Goal: Task Accomplishment & Management: Manage account settings

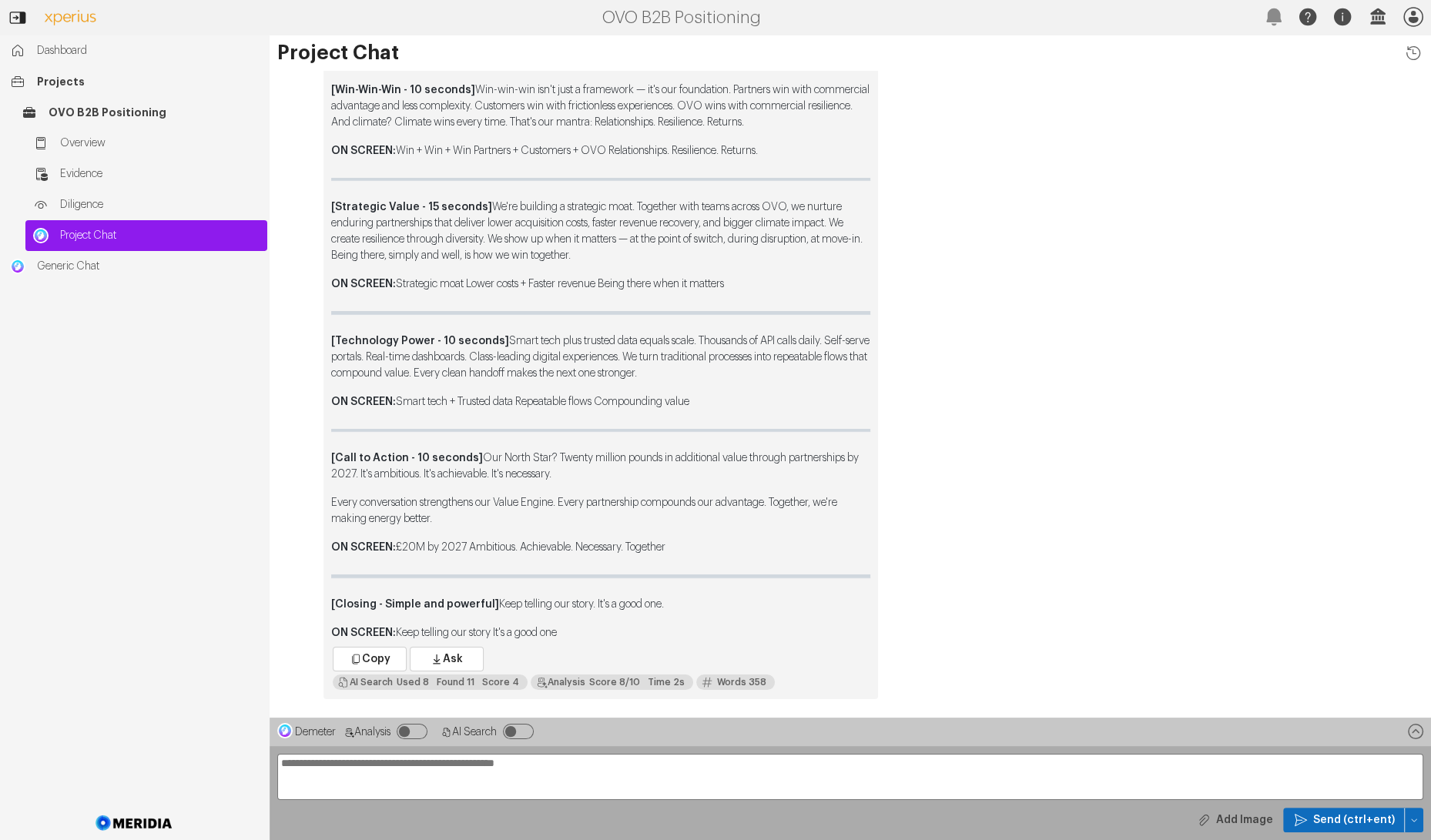
scroll to position [-2975, 0]
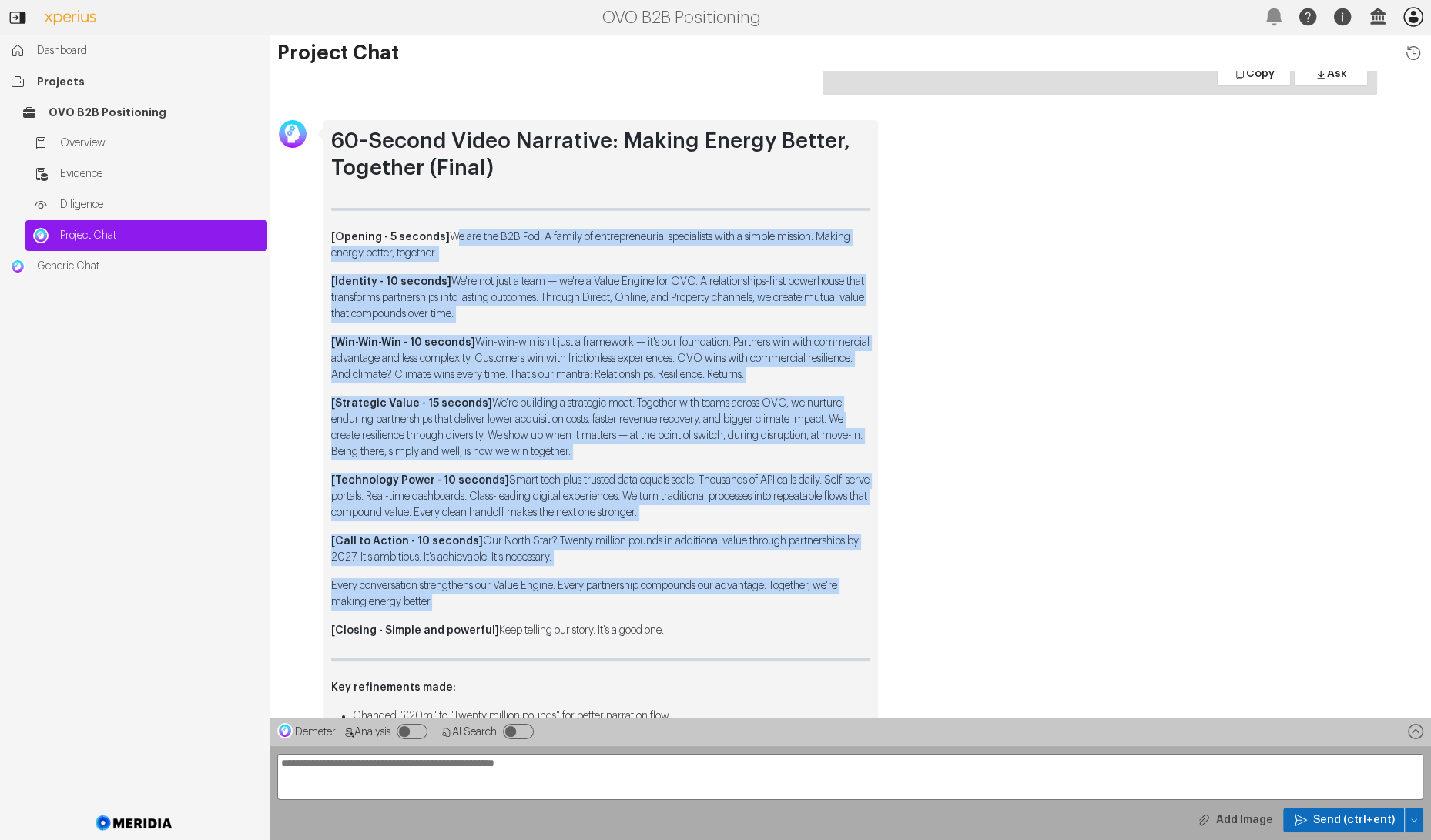
click at [1408, 26] on icon "button" at bounding box center [1414, 17] width 25 height 25
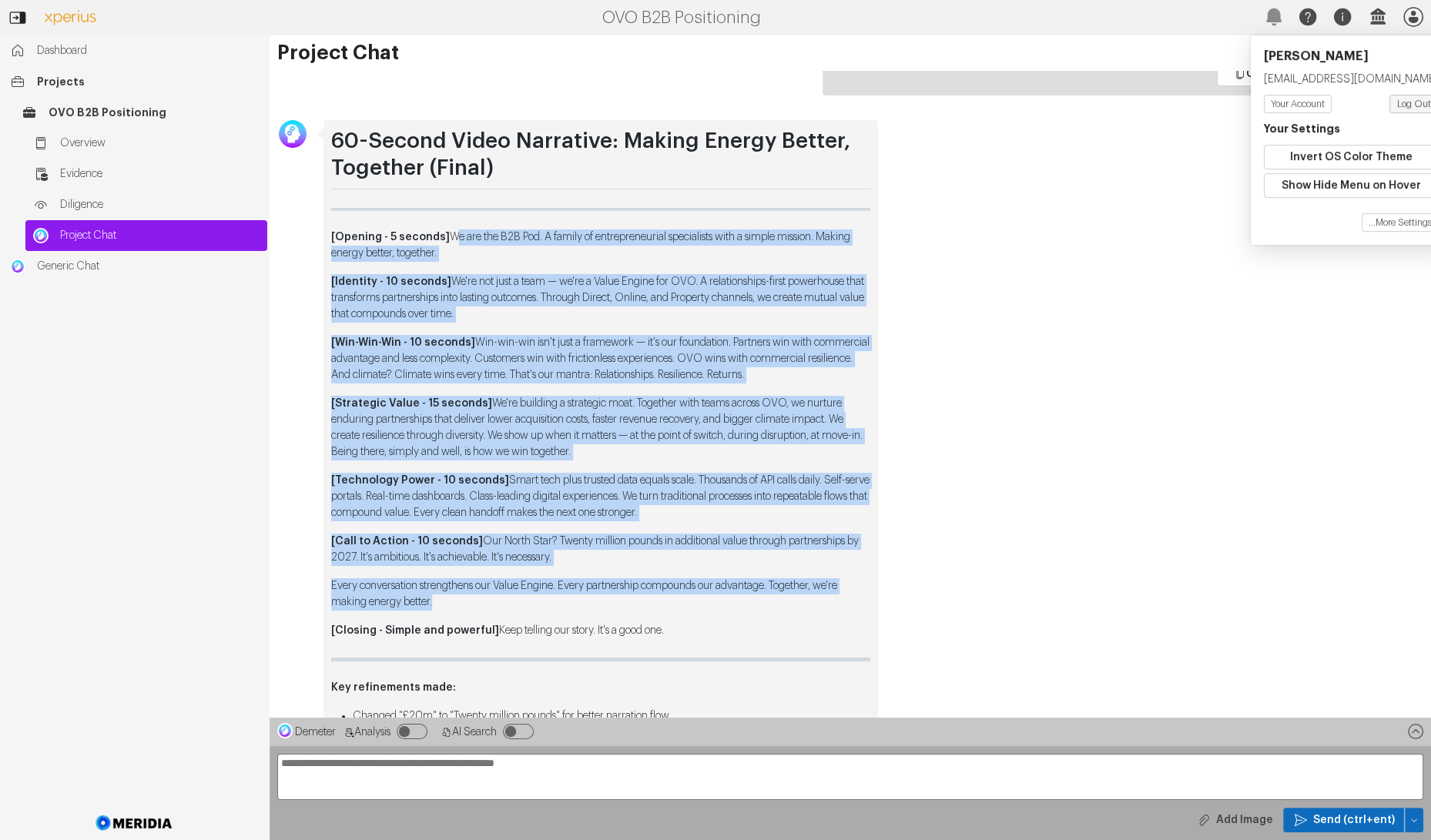
click at [1391, 109] on button "Log Out" at bounding box center [1415, 104] width 50 height 19
click at [1403, 101] on button "Log Out" at bounding box center [1415, 104] width 50 height 19
click at [1392, 102] on button "Log Out" at bounding box center [1415, 104] width 50 height 19
click at [1415, 18] on icon "button" at bounding box center [1414, 17] width 20 height 20
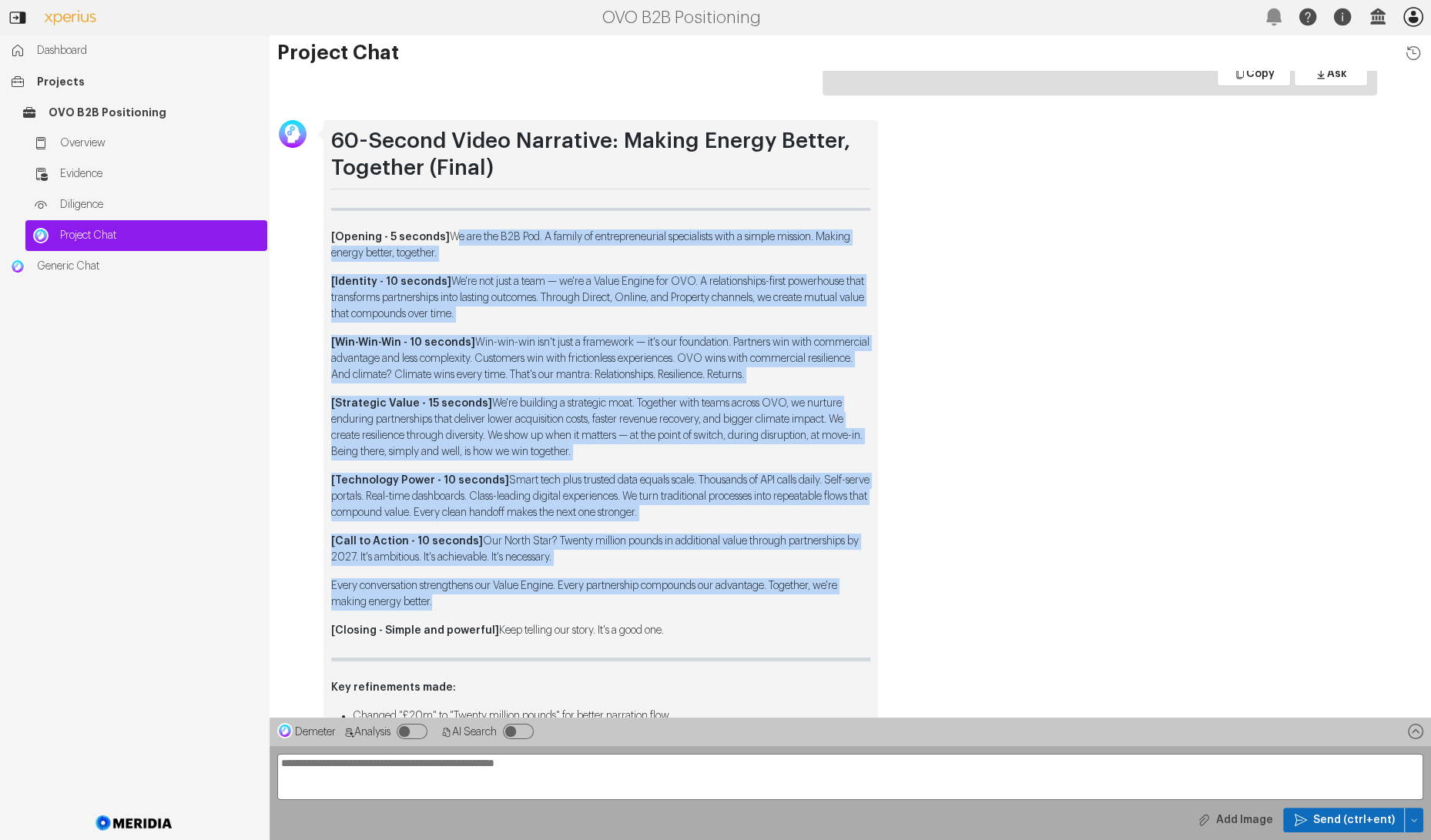
click at [1414, 20] on icon "button" at bounding box center [1414, 17] width 20 height 20
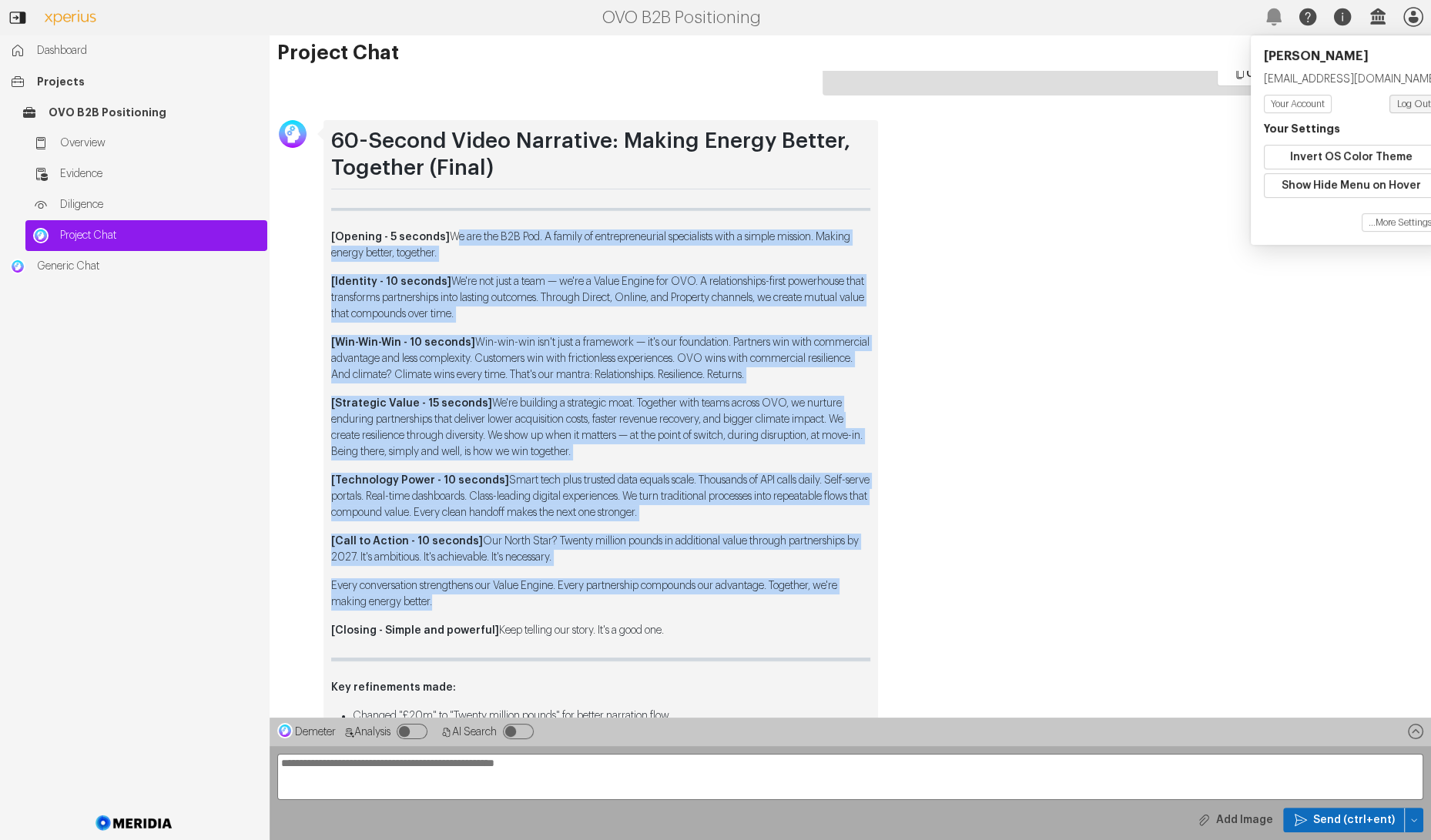
click at [1405, 99] on button "Log Out" at bounding box center [1415, 104] width 50 height 19
click at [1405, 98] on button "Log Out" at bounding box center [1415, 104] width 50 height 19
